Goal: Navigation & Orientation: Find specific page/section

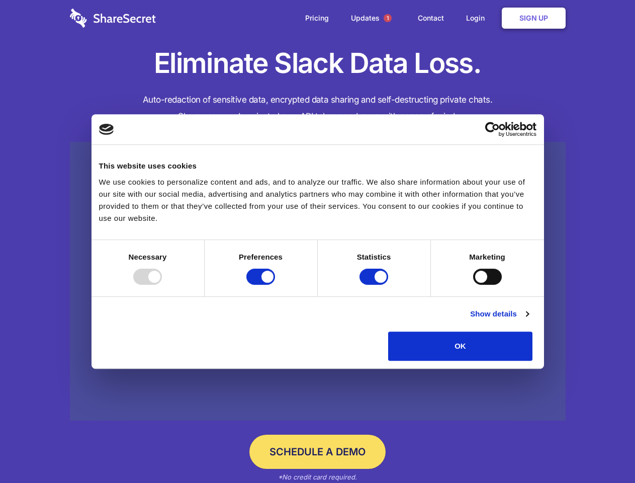
click at [162, 285] on div at bounding box center [147, 276] width 29 height 16
click at [275, 285] on input "Preferences" at bounding box center [260, 276] width 29 height 16
checkbox input "false"
click at [375, 285] on input "Statistics" at bounding box center [373, 276] width 29 height 16
checkbox input "false"
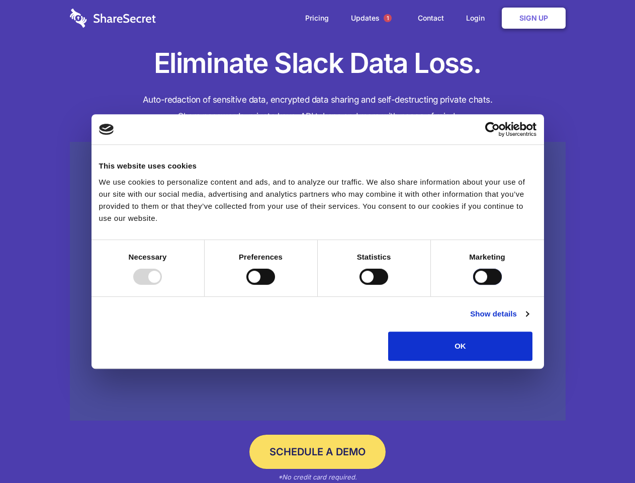
click at [473, 285] on input "Marketing" at bounding box center [487, 276] width 29 height 16
checkbox input "true"
click at [528, 320] on link "Show details" at bounding box center [499, 314] width 58 height 12
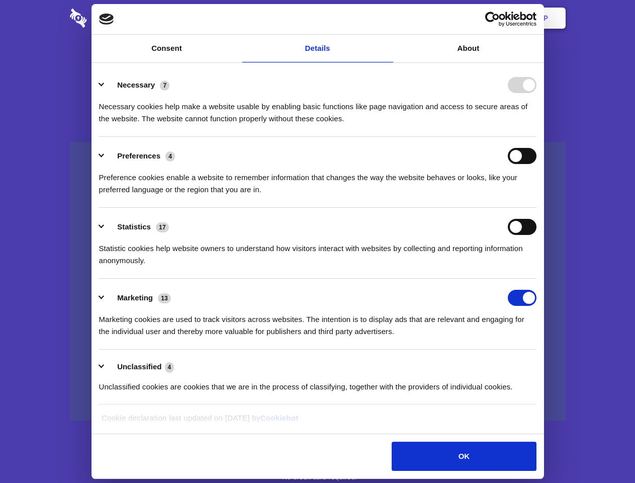
click at [536, 137] on li "Necessary 7 Necessary cookies help make a website usable by enabling basic func…" at bounding box center [317, 101] width 437 height 71
click at [387, 18] on span "1" at bounding box center [388, 18] width 8 height 8
